Goal: Complete application form

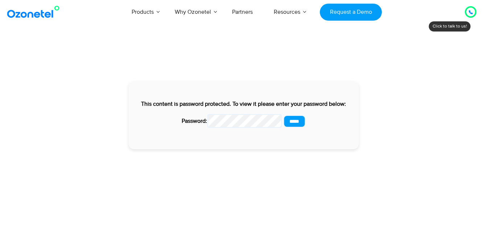
click at [296, 123] on input "*****" at bounding box center [294, 121] width 22 height 12
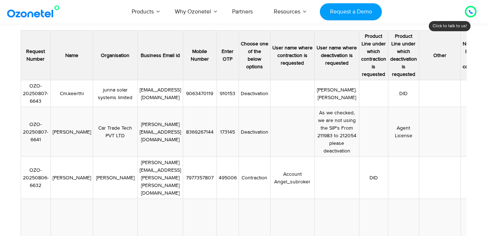
scroll to position [87, 0]
